Goal: Task Accomplishment & Management: Use online tool/utility

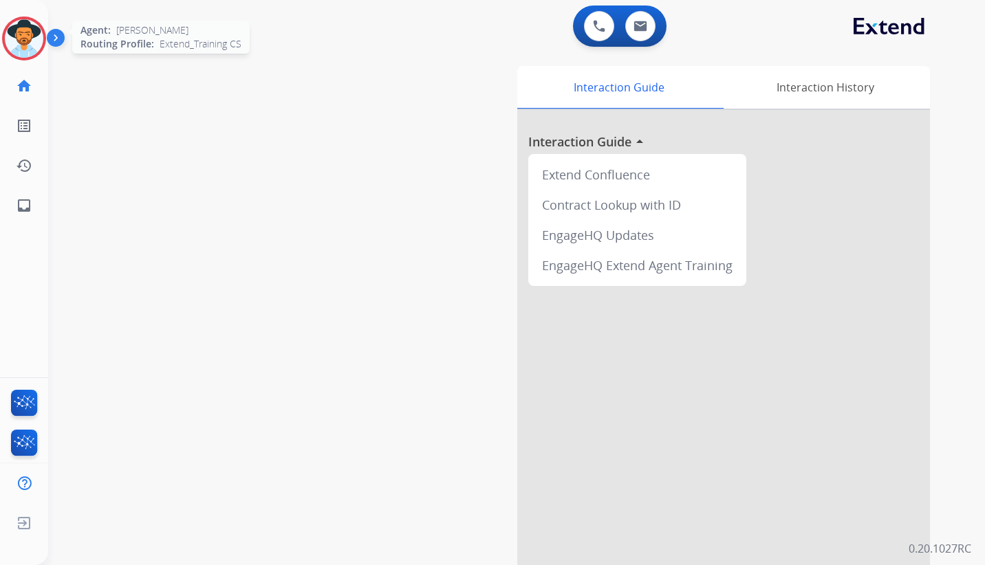
click at [18, 36] on img at bounding box center [24, 38] width 39 height 39
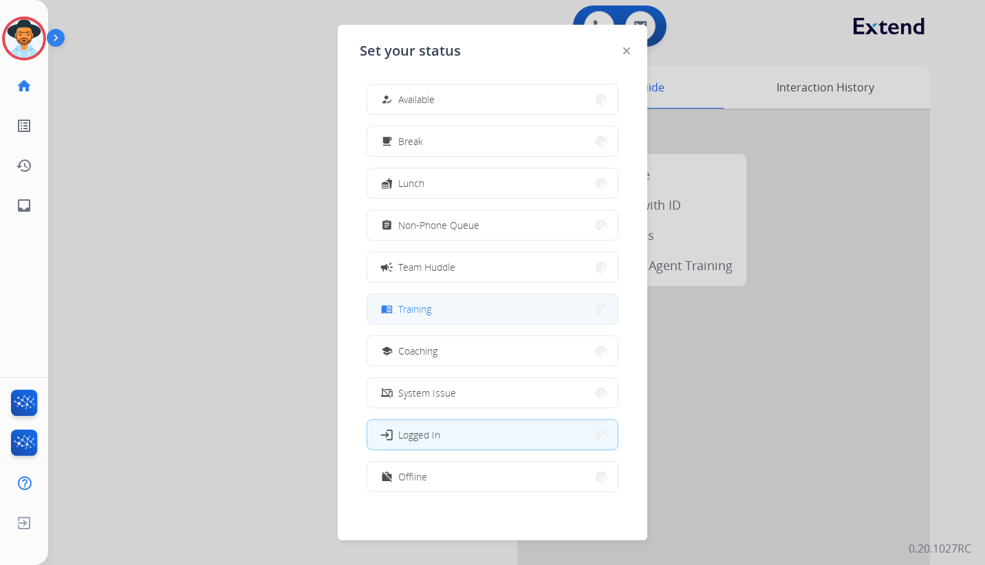
click at [441, 309] on button "menu_book Training" at bounding box center [492, 309] width 250 height 30
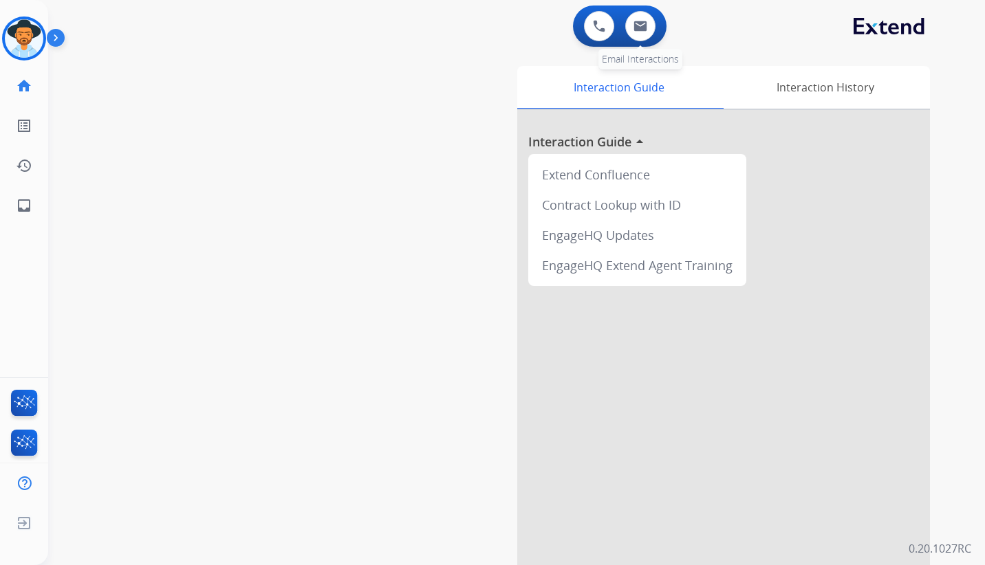
click at [658, 23] on div "0 Email Interactions" at bounding box center [639, 26] width 41 height 30
click at [648, 28] on button at bounding box center [640, 26] width 30 height 30
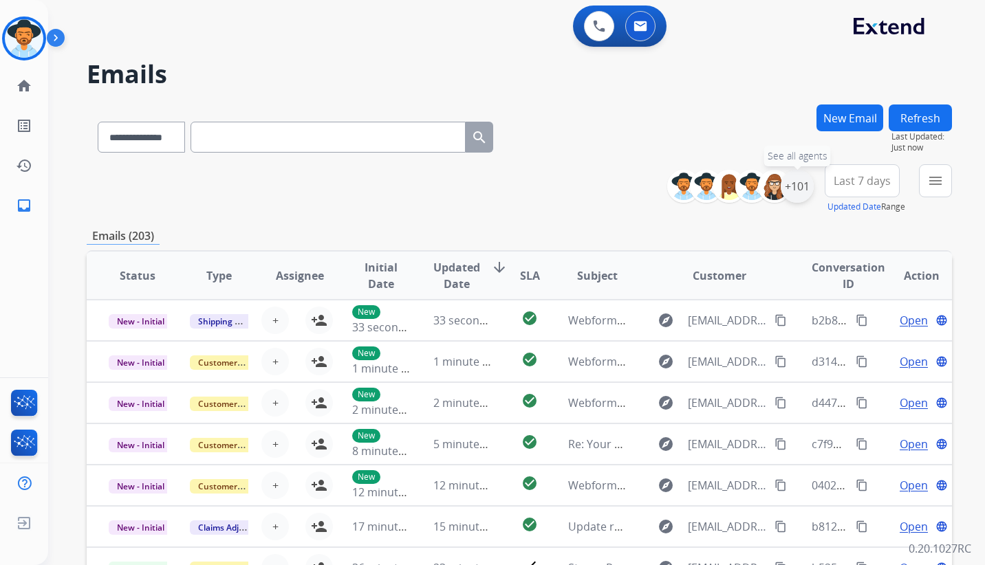
click at [791, 188] on div "+101" at bounding box center [796, 186] width 33 height 33
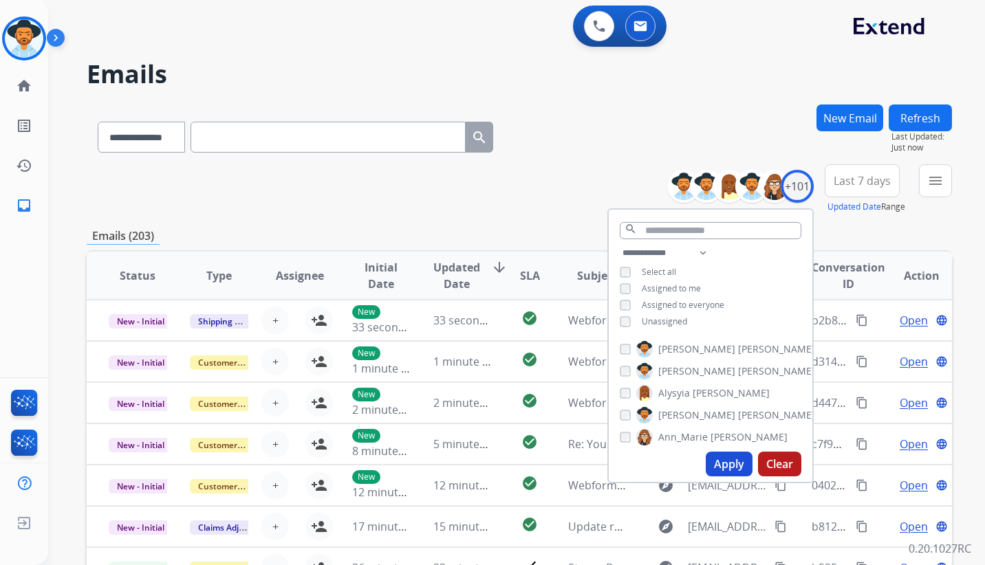
click at [723, 466] on button "Apply" at bounding box center [728, 464] width 47 height 25
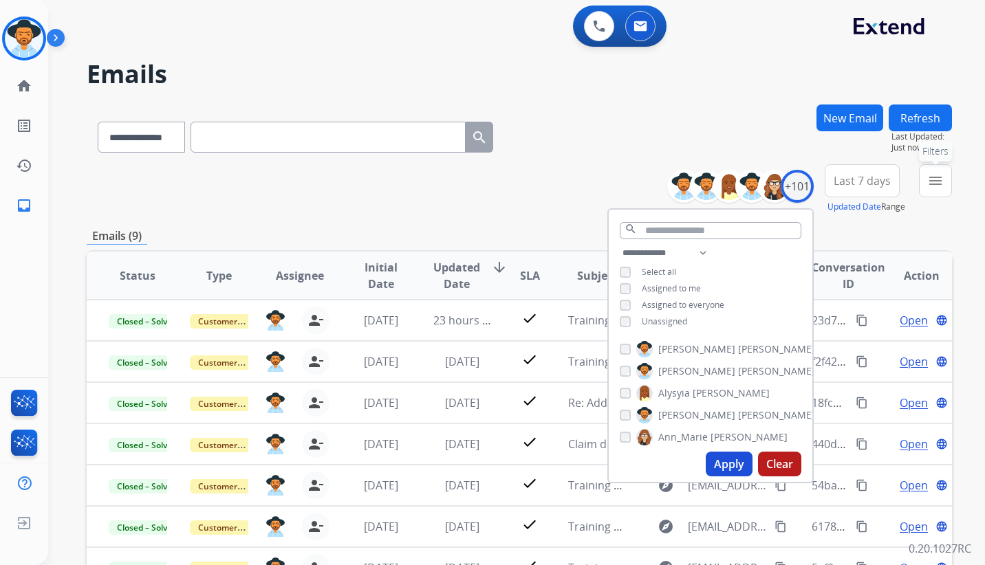
click at [934, 182] on mat-icon "menu" at bounding box center [935, 181] width 17 height 17
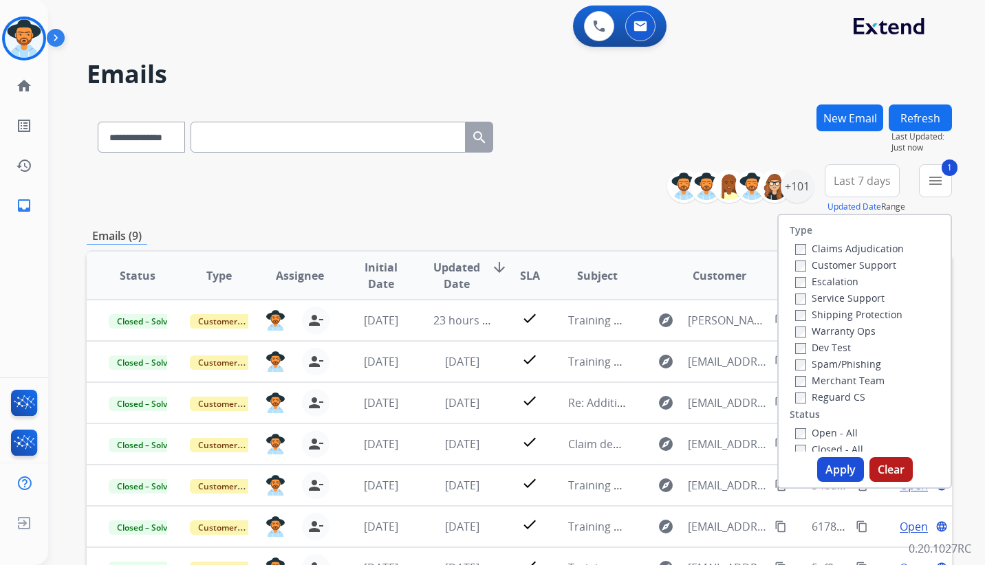
click at [795, 259] on label "Customer Support" at bounding box center [845, 265] width 101 height 13
click at [795, 428] on label "Open - All" at bounding box center [826, 432] width 63 height 13
click at [837, 473] on button "Apply" at bounding box center [840, 469] width 47 height 25
